Goal: Task Accomplishment & Management: Manage account settings

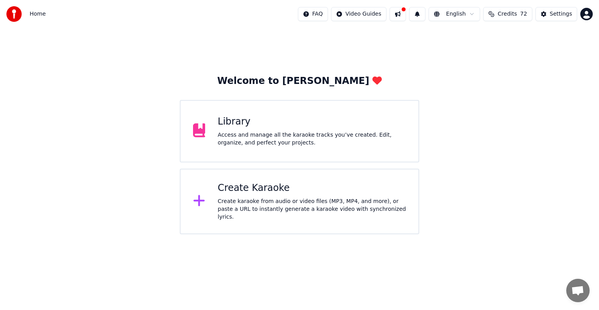
click at [322, 131] on div "Access and manage all the karaoke tracks you’ve created. Edit, organize, and pe…" at bounding box center [312, 139] width 188 height 16
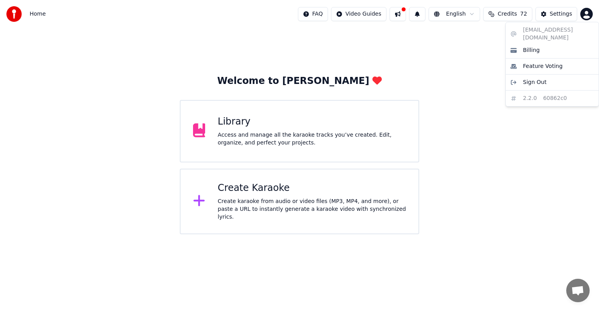
click at [588, 12] on html "Home FAQ Video Guides English Credits 72 Settings Welcome to Youka Library Acce…" at bounding box center [299, 117] width 599 height 234
click at [558, 47] on div "Billing" at bounding box center [552, 50] width 90 height 12
